Goal: Task Accomplishment & Management: Understand process/instructions

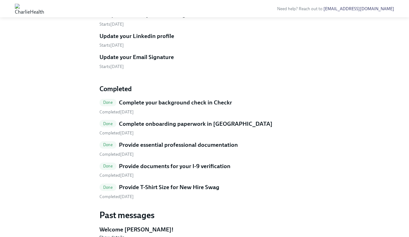
scroll to position [320, 0]
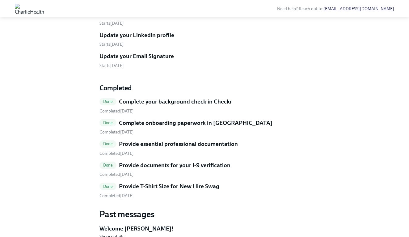
click at [138, 18] on h5 "Complete Your Day One Learning Path" at bounding box center [150, 14] width 100 height 8
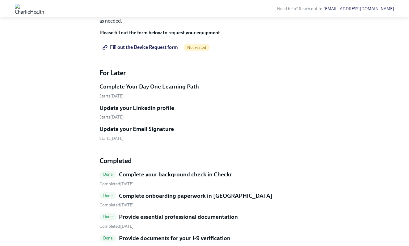
scroll to position [261, 0]
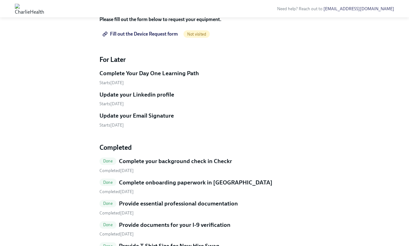
click at [145, 120] on h5 "Update your Email Signature" at bounding box center [137, 116] width 74 height 8
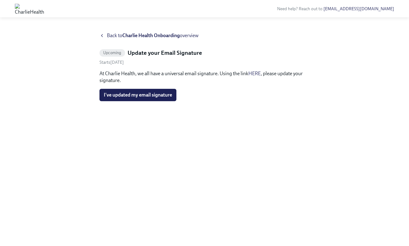
click at [257, 73] on link "HERE" at bounding box center [255, 73] width 12 height 6
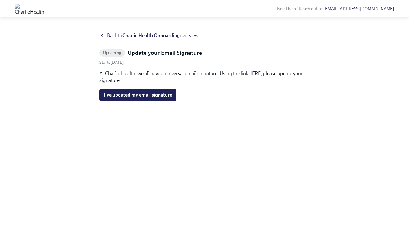
click at [115, 36] on span "Back to Charlie Health Onboarding overview" at bounding box center [153, 35] width 92 height 7
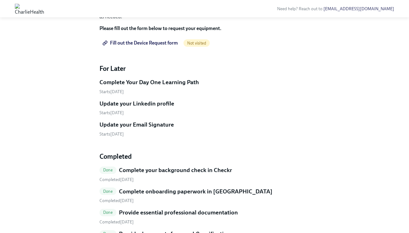
scroll to position [252, 0]
click at [141, 108] on h5 "Update your Linkedin profile" at bounding box center [137, 104] width 75 height 8
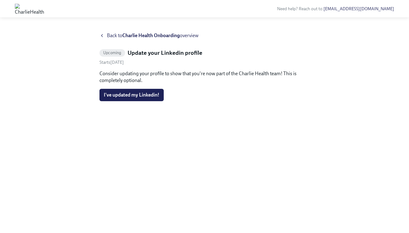
click at [110, 36] on span "Back to Charlie Health Onboarding overview" at bounding box center [153, 35] width 92 height 7
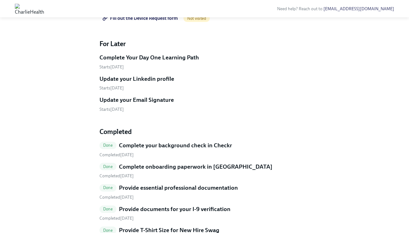
scroll to position [278, 0]
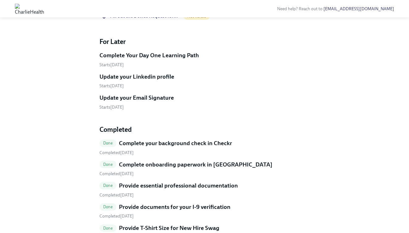
click at [162, 59] on h5 "Complete Your Day One Learning Path" at bounding box center [150, 55] width 100 height 8
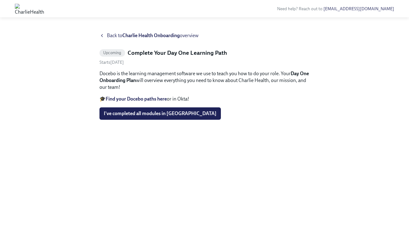
click at [138, 100] on strong "Find your Docebo paths here" at bounding box center [136, 99] width 61 height 6
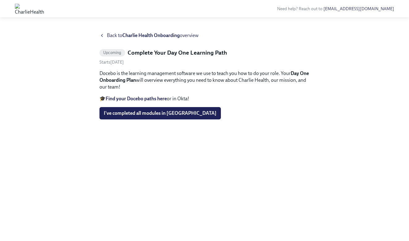
click at [136, 97] on strong "Find your Docebo paths here" at bounding box center [136, 99] width 61 height 6
